Goal: Information Seeking & Learning: Learn about a topic

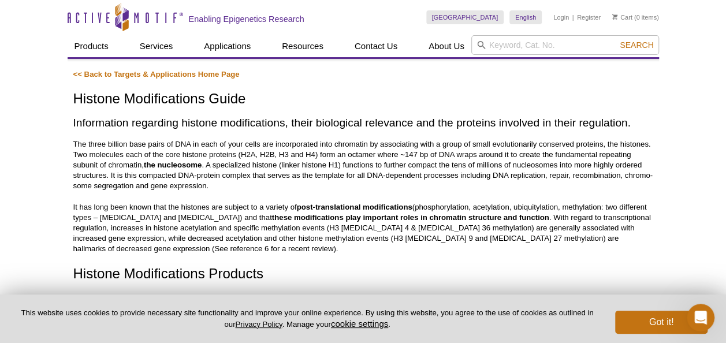
click at [580, 106] on h1 "Histone Modifications Guide" at bounding box center [363, 99] width 580 height 17
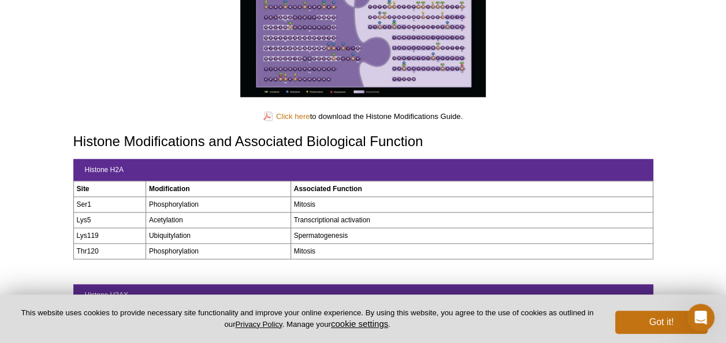
scroll to position [558, 0]
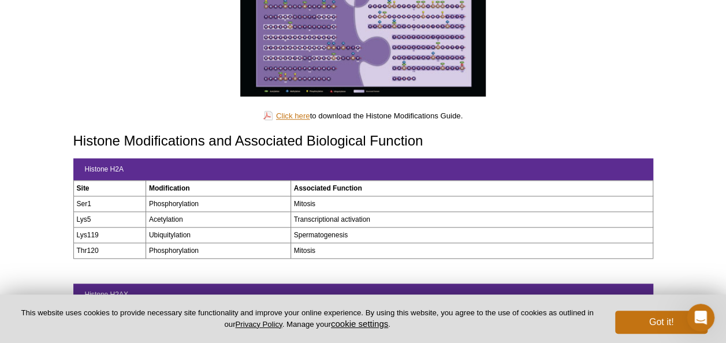
drag, startPoint x: 287, startPoint y: 99, endPoint x: 273, endPoint y: 99, distance: 14.4
click at [273, 110] on link "Click here" at bounding box center [286, 115] width 47 height 11
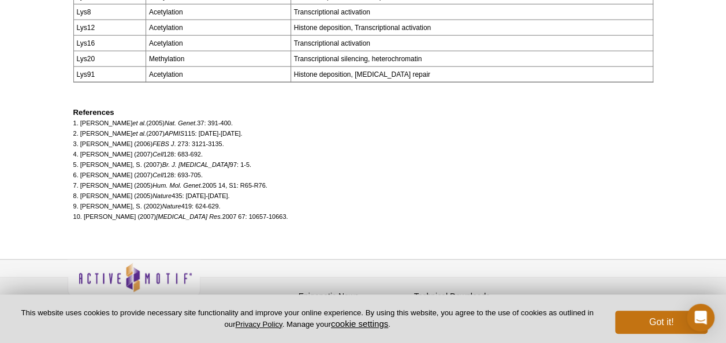
scroll to position [1333, 0]
drag, startPoint x: 82, startPoint y: 155, endPoint x: 202, endPoint y: 157, distance: 120.1
click at [202, 157] on p "References 1. [PERSON_NAME] et al. (2005) Nat. Genet. 37: 391-400. 2. [PERSON_N…" at bounding box center [363, 164] width 580 height 114
copy span ". [PERSON_NAME] (2007) Cell 128: 693-705."
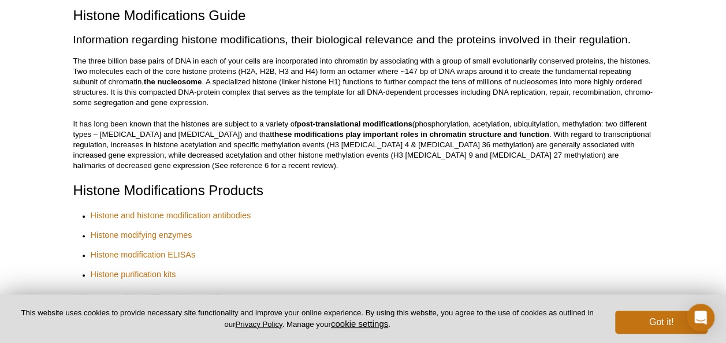
scroll to position [84, 0]
